Goal: Transaction & Acquisition: Purchase product/service

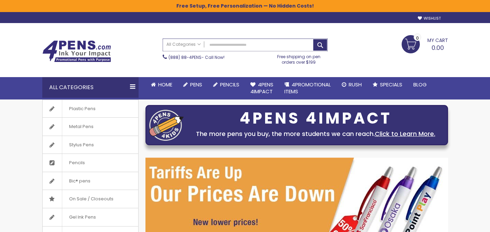
click at [268, 45] on input "Search" at bounding box center [245, 45] width 164 height 12
paste input "**********"
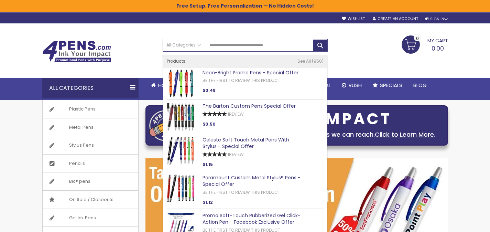
click at [248, 71] on link "Neon-Bright Promo Pens - Special Offer" at bounding box center [251, 72] width 96 height 7
type input "**********"
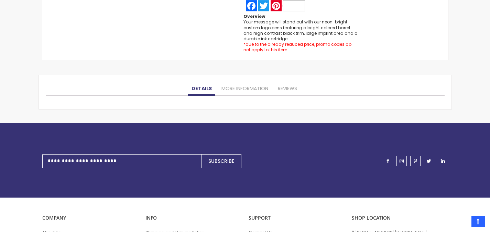
scroll to position [609, 0]
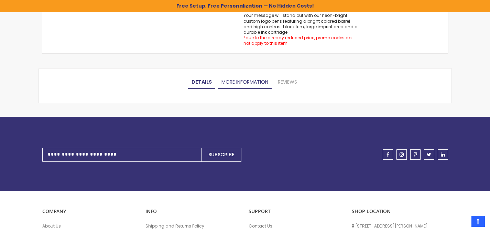
click at [250, 82] on link "More Information" at bounding box center [245, 82] width 54 height 14
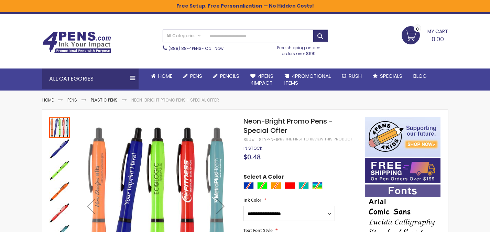
scroll to position [14, 0]
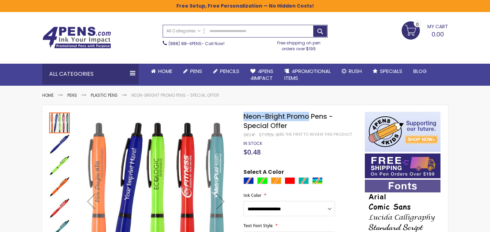
drag, startPoint x: 244, startPoint y: 116, endPoint x: 310, endPoint y: 119, distance: 66.8
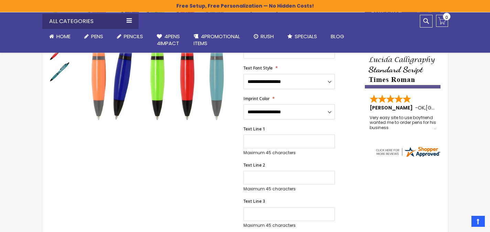
scroll to position [0, 0]
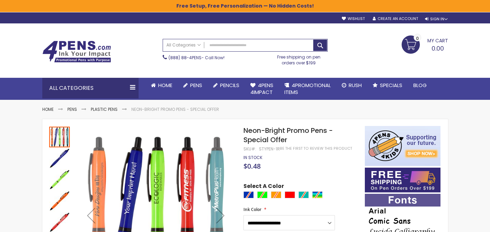
drag, startPoint x: 353, startPoint y: 115, endPoint x: 353, endPoint y: 122, distance: 7.6
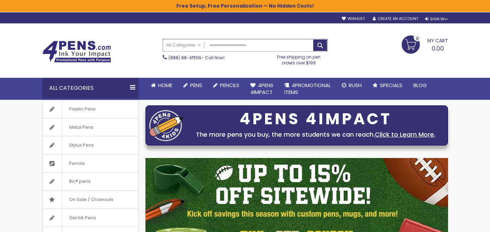
click at [229, 44] on input "Search" at bounding box center [245, 45] width 164 height 12
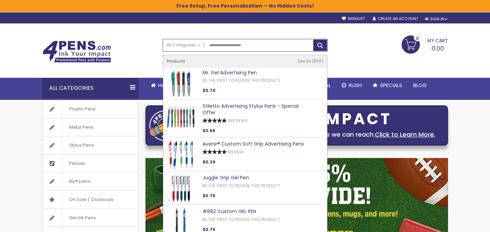
click at [230, 72] on link "Mr. Gel Advertising Pen" at bounding box center [230, 72] width 54 height 7
type input "**********"
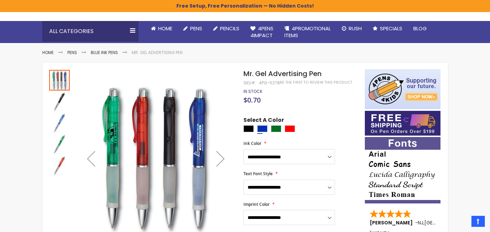
scroll to position [57, 0]
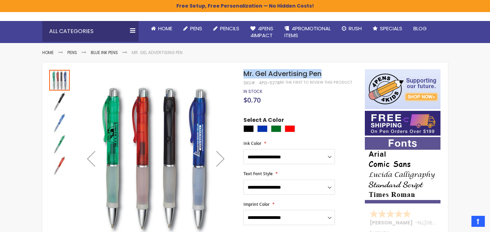
drag, startPoint x: 338, startPoint y: 72, endPoint x: 245, endPoint y: 76, distance: 92.6
click at [245, 76] on h1 "Mr. Gel Advertising Pen" at bounding box center [301, 73] width 114 height 9
copy span "Mr. Gel Advertising Pen"
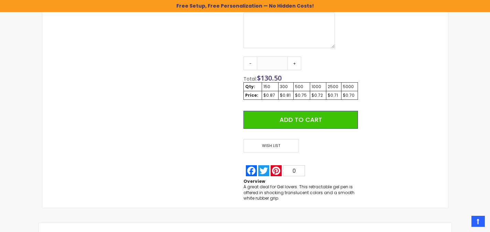
scroll to position [654, 0]
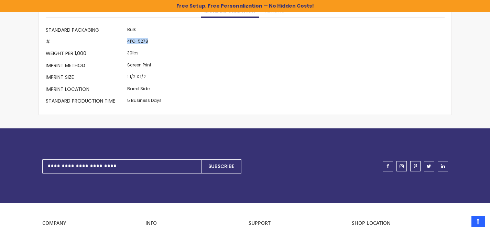
drag, startPoint x: 157, startPoint y: 45, endPoint x: 127, endPoint y: 42, distance: 30.2
click at [127, 42] on td "4PG-5278" at bounding box center [145, 43] width 38 height 12
copy td "4PG-5278"
